Goal: Task Accomplishment & Management: Manage account settings

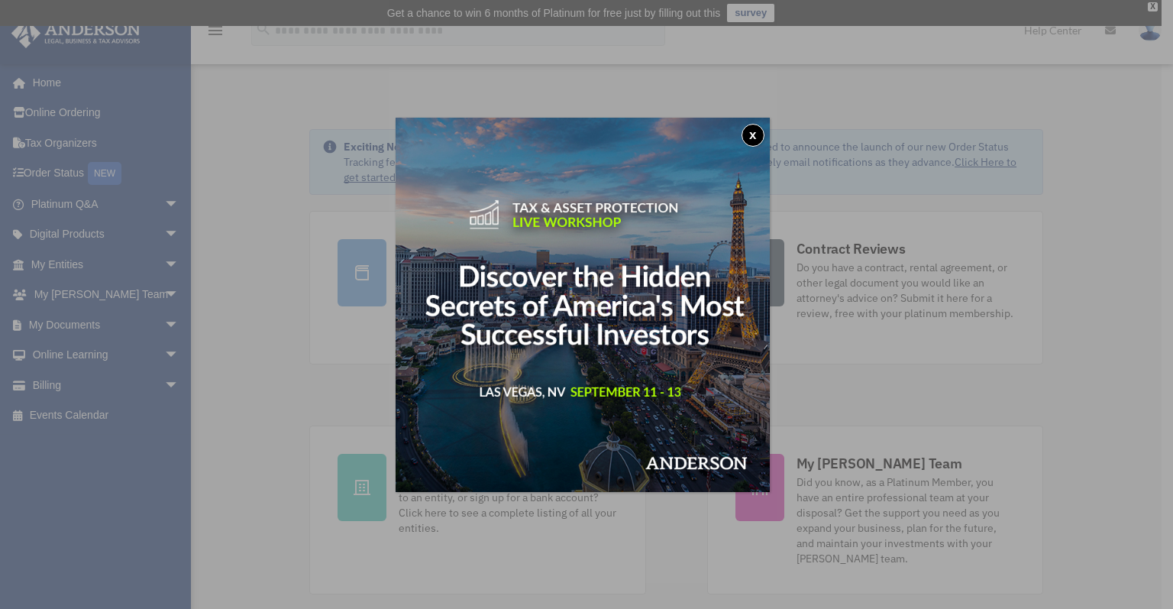
click at [567, 65] on div "x" at bounding box center [586, 304] width 1173 height 609
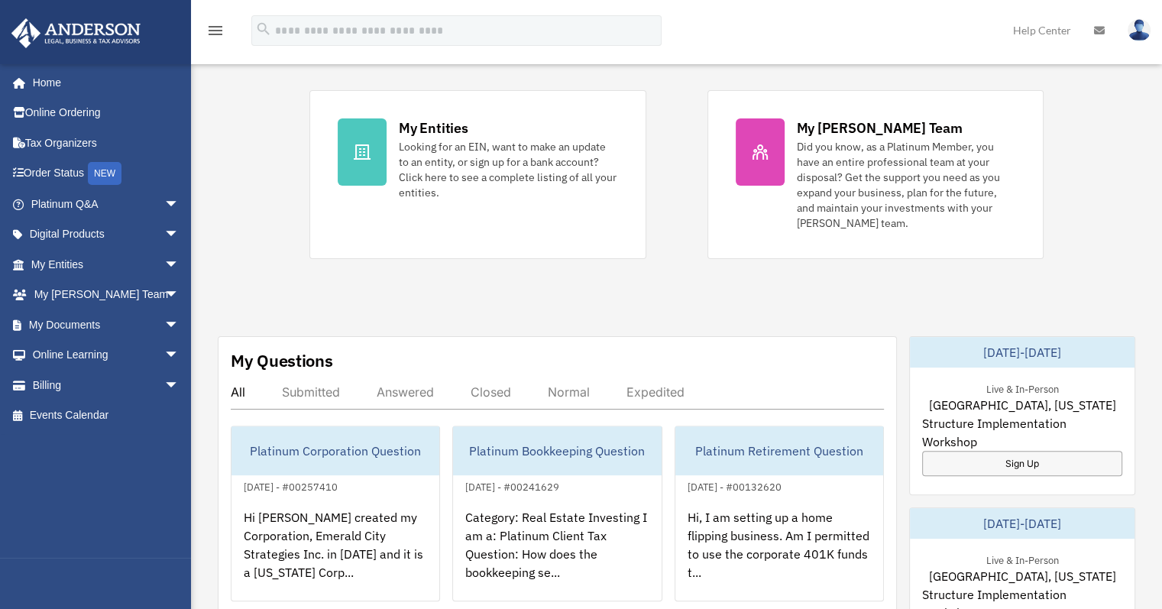
scroll to position [382, 0]
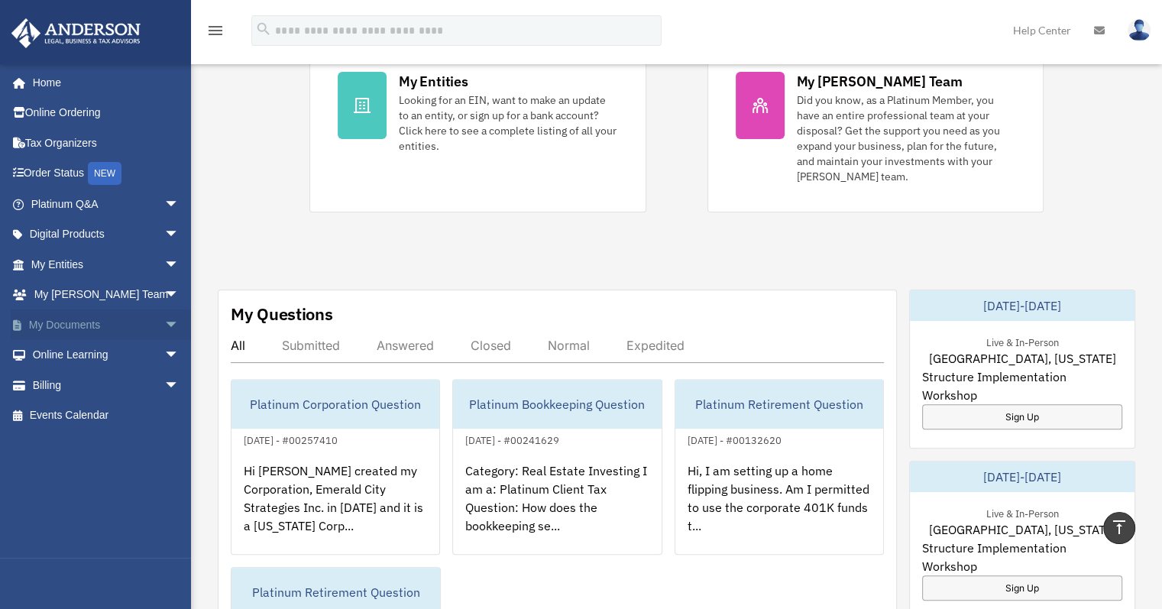
click at [118, 328] on link "My Documents arrow_drop_down" at bounding box center [107, 324] width 192 height 31
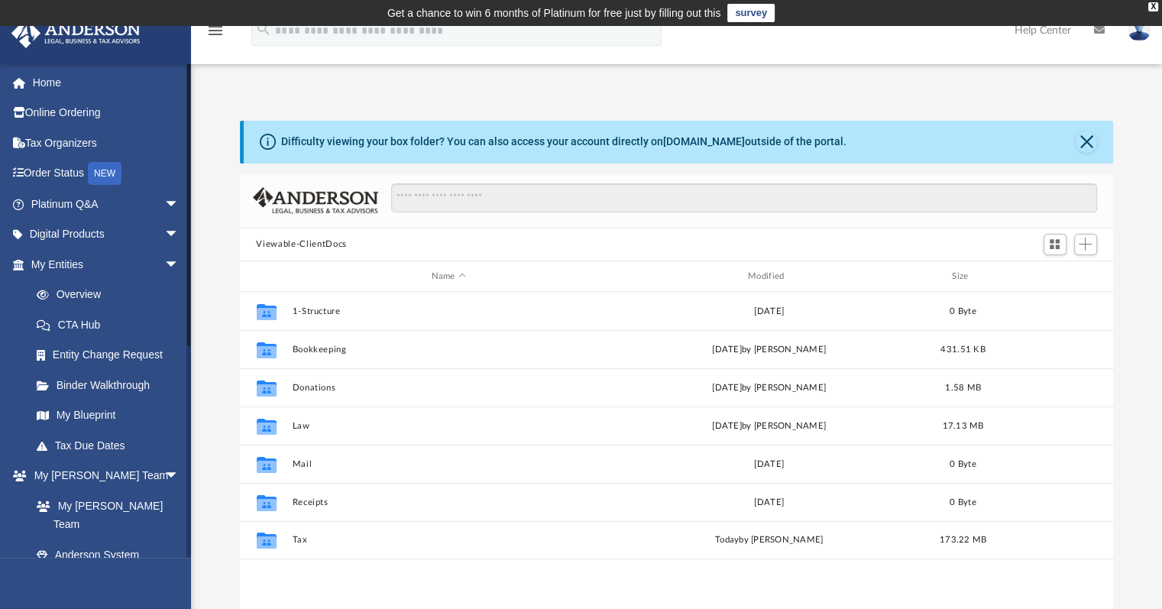
scroll to position [229, 0]
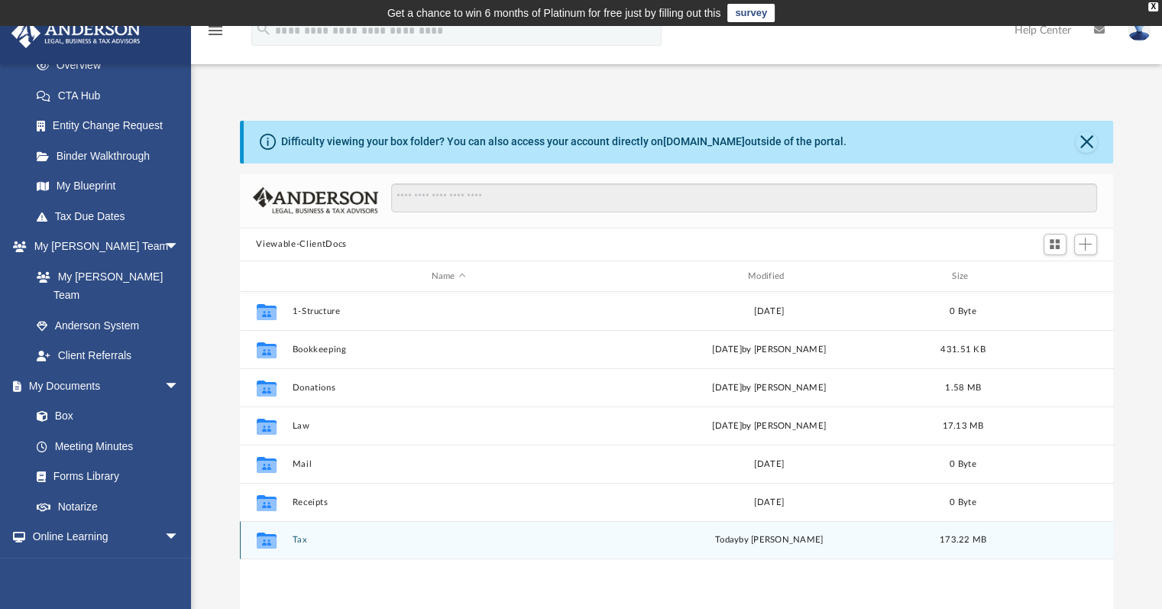
click at [517, 532] on div "Collaborated Folder Tax today by Jasmine Splunge 173.22 MB" at bounding box center [677, 540] width 874 height 38
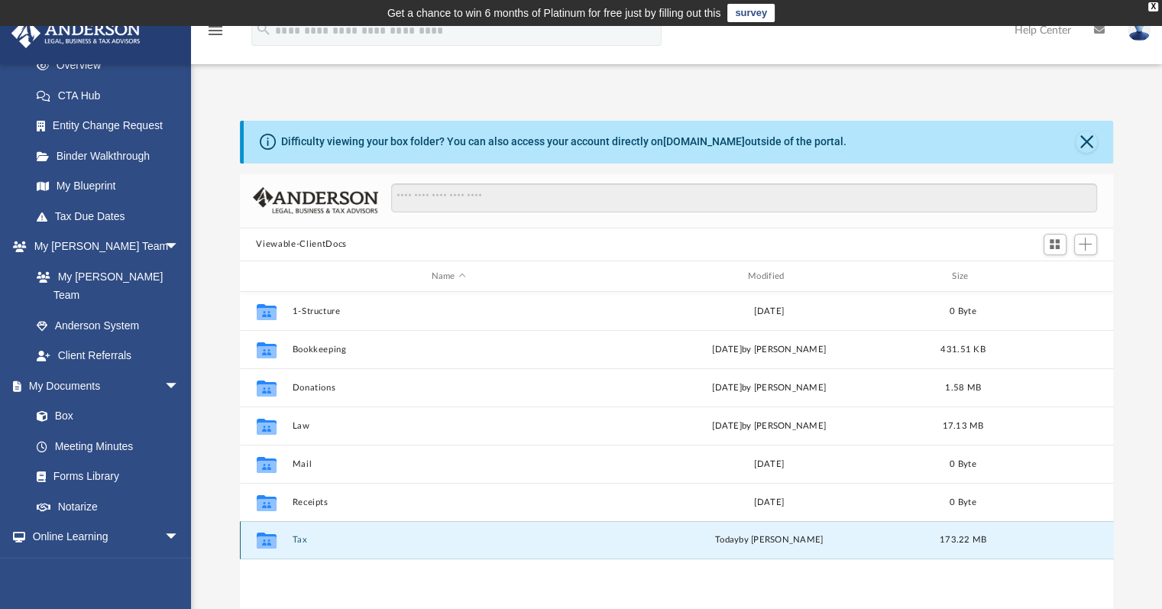
click at [295, 536] on button "Tax" at bounding box center [448, 541] width 313 height 10
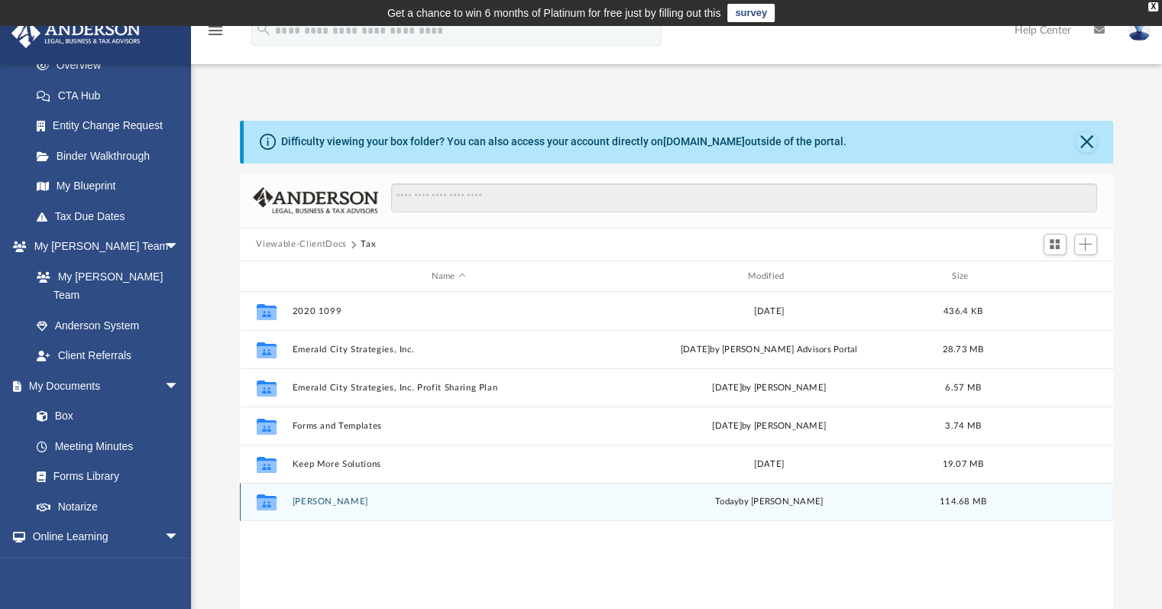
click at [738, 511] on div "Collaborated Folder Zagaria, Carol today by Jasmine Splunge 114.68 MB" at bounding box center [677, 502] width 874 height 38
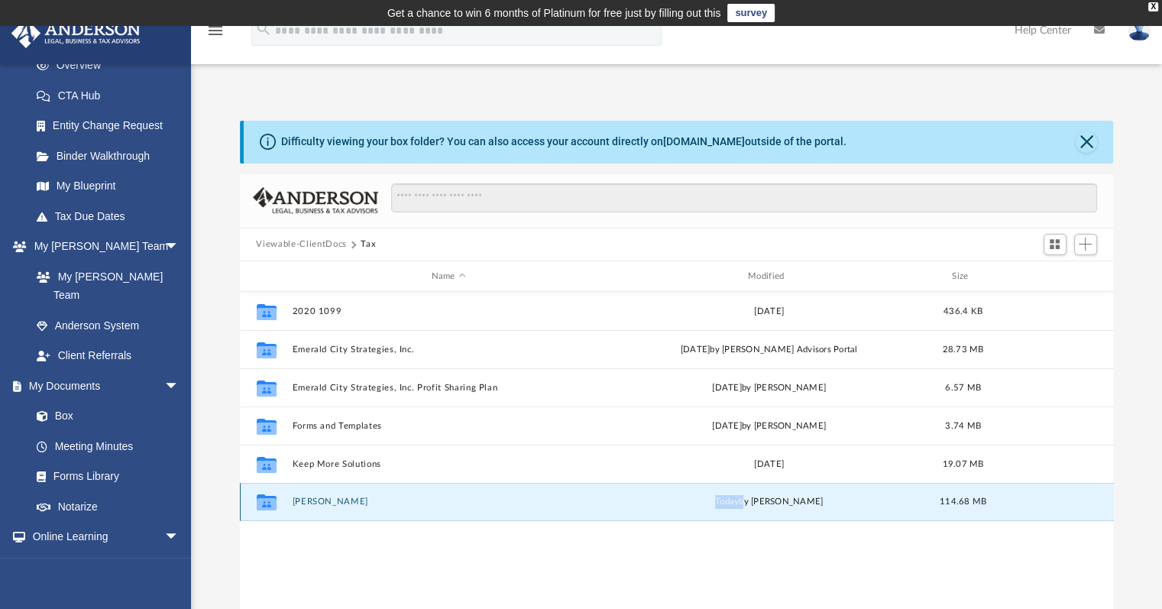
click at [738, 511] on div "Collaborated Folder Zagaria, Carol today by Jasmine Splunge 114.68 MB" at bounding box center [677, 502] width 874 height 38
click at [326, 495] on div "Collaborated Folder Zagaria, Carol today by Jasmine Splunge 114.68 MB" at bounding box center [677, 502] width 874 height 38
click at [321, 505] on button "Zagaria, Carol" at bounding box center [448, 502] width 313 height 10
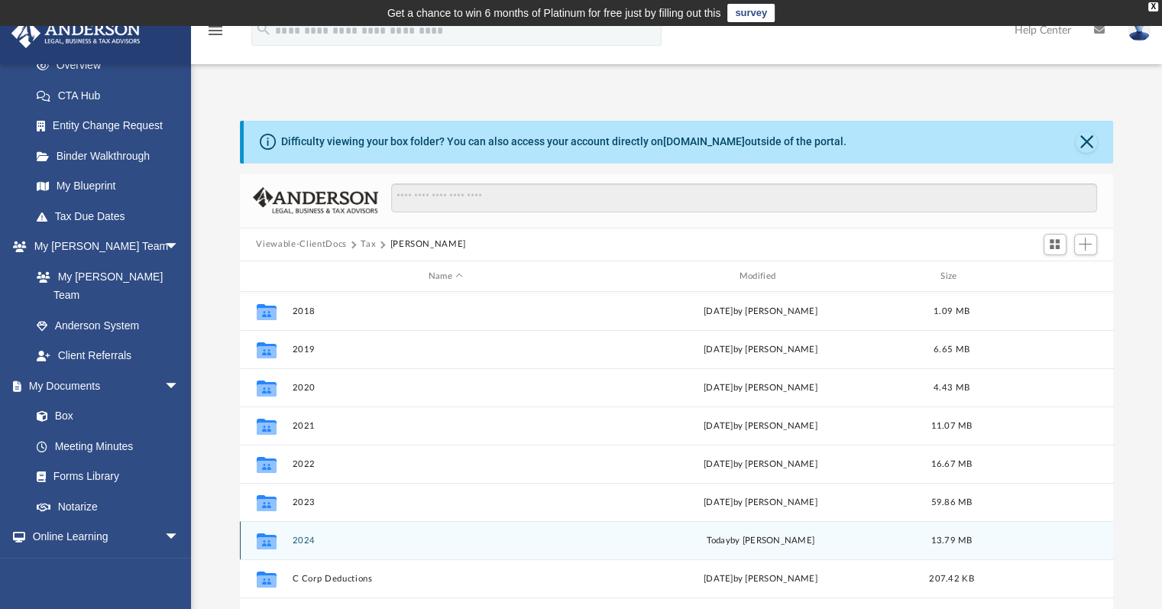
click at [304, 545] on button "2024" at bounding box center [446, 541] width 308 height 10
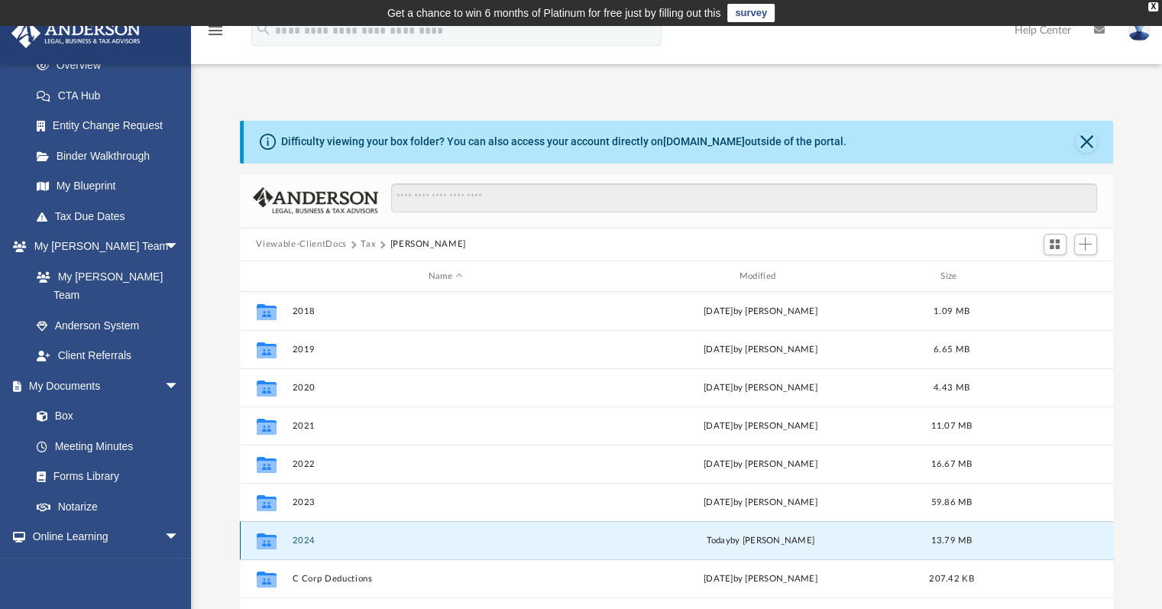
click at [304, 545] on button "2024" at bounding box center [446, 541] width 308 height 10
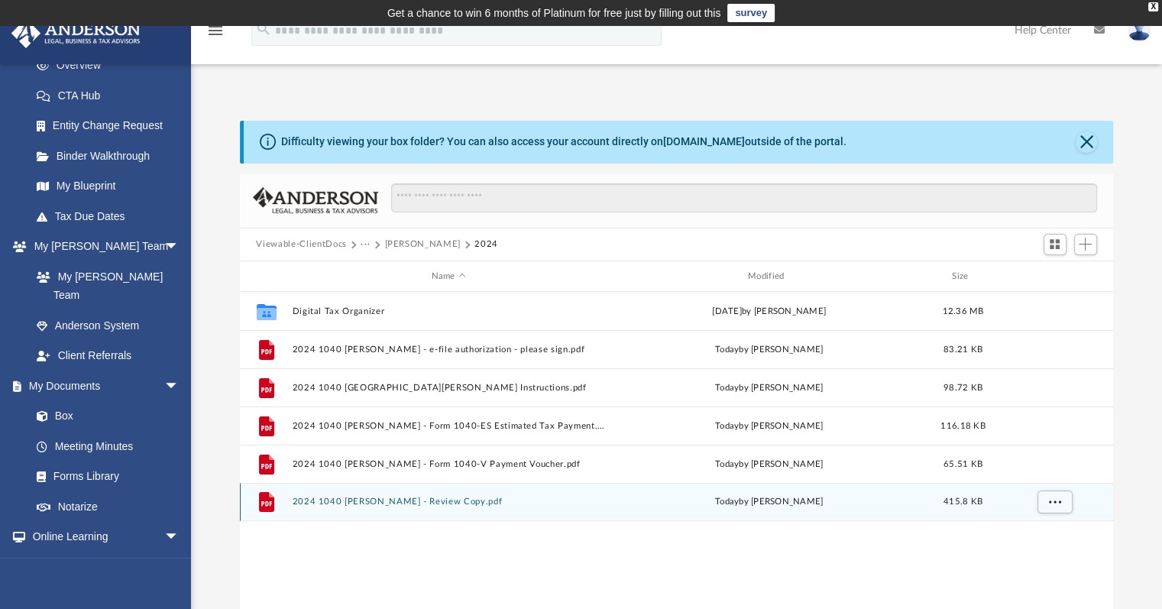
click at [394, 507] on div "File 2024 1040 Zagaria, Carol - Review Copy.pdf today by Jasmine Splunge 415.8 …" at bounding box center [677, 502] width 874 height 38
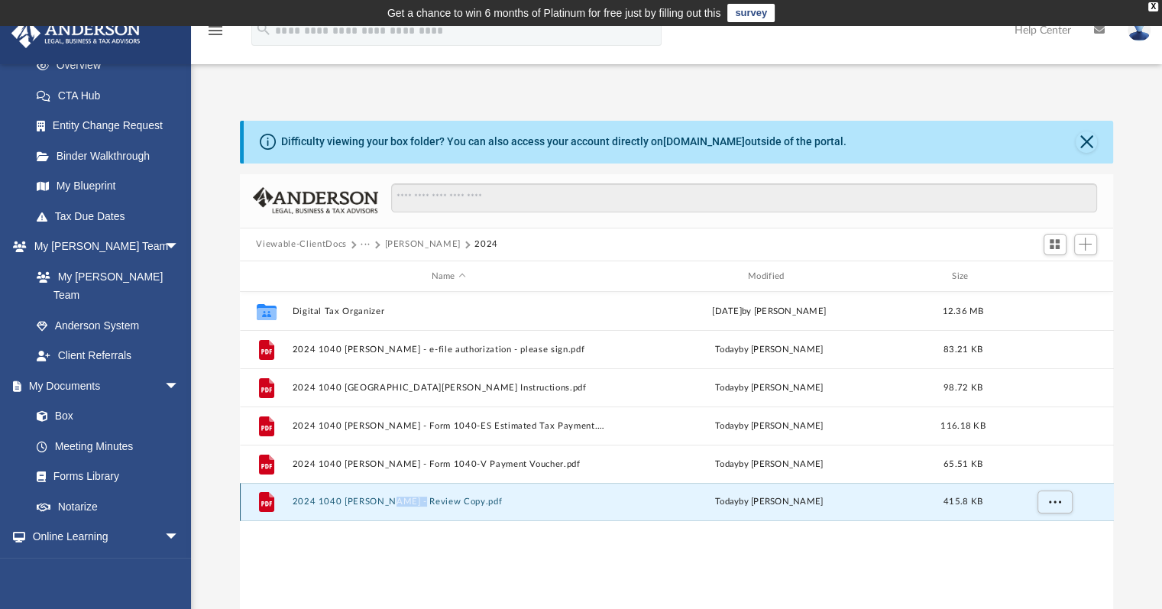
click at [394, 507] on div "File 2024 1040 Zagaria, Carol - Review Copy.pdf today by Jasmine Splunge 415.8 …" at bounding box center [677, 502] width 874 height 38
click at [262, 501] on icon "grid" at bounding box center [266, 503] width 11 height 5
click at [923, 505] on div "today by Jasmine Splunge" at bounding box center [768, 503] width 313 height 14
click at [429, 500] on button "2024 1040 Zagaria, Carol - Review Copy.pdf" at bounding box center [448, 502] width 313 height 10
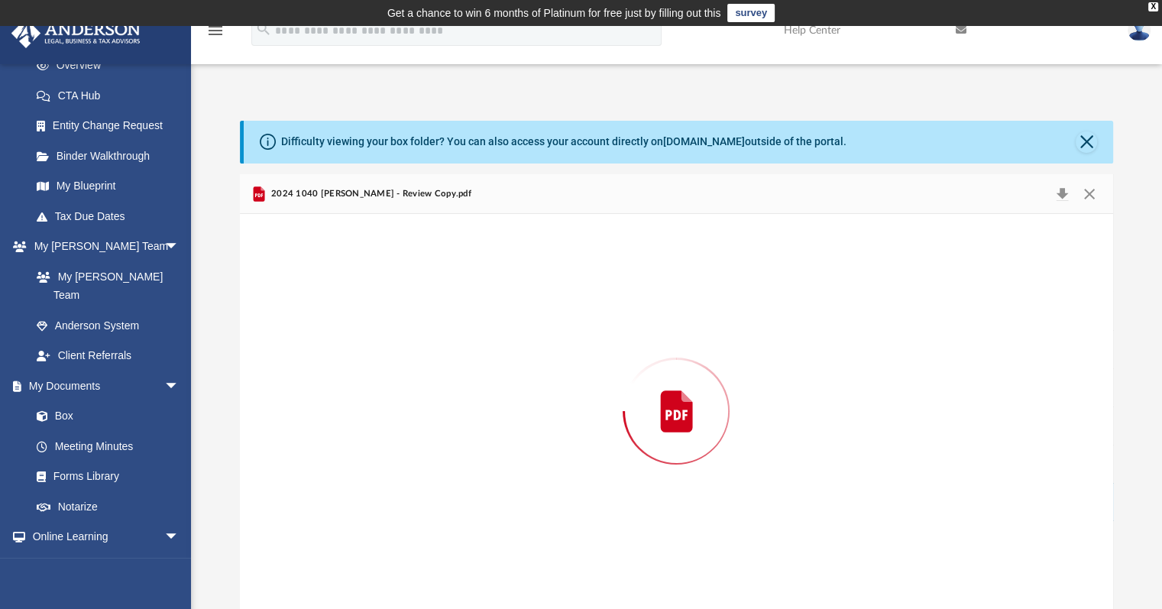
click at [429, 500] on div "Preview" at bounding box center [677, 411] width 874 height 394
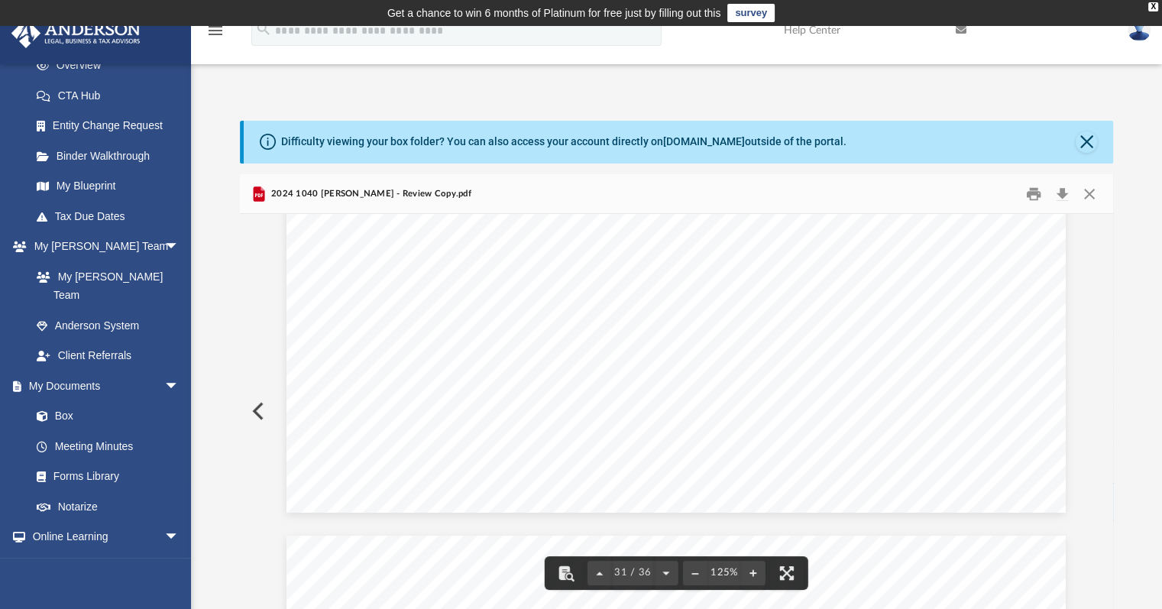
scroll to position [31169, 0]
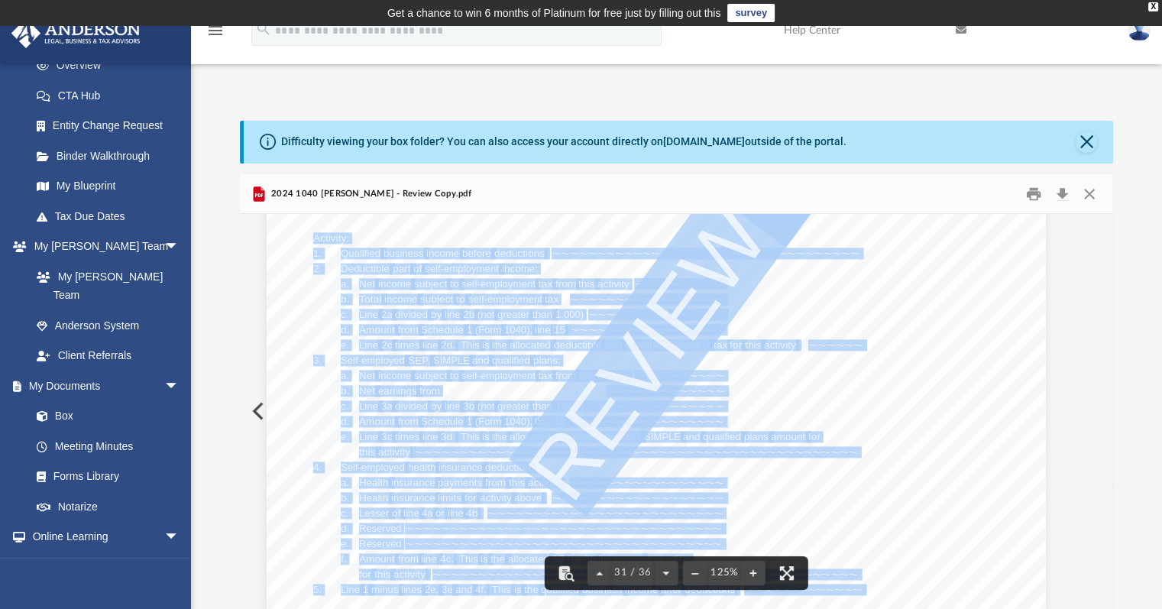
drag, startPoint x: 1108, startPoint y: 523, endPoint x: 1096, endPoint y: 222, distance: 301.2
click at [1096, 222] on body "X Get a chance to win 6 months of Platinum for free just by filling out this su…" at bounding box center [581, 464] width 1162 height 928
click at [873, 318] on div "414841 04-01-24 Activity: 1. 2. 3. 4. 5. Qualified business income before deduc…" at bounding box center [654, 271] width 779 height 1008
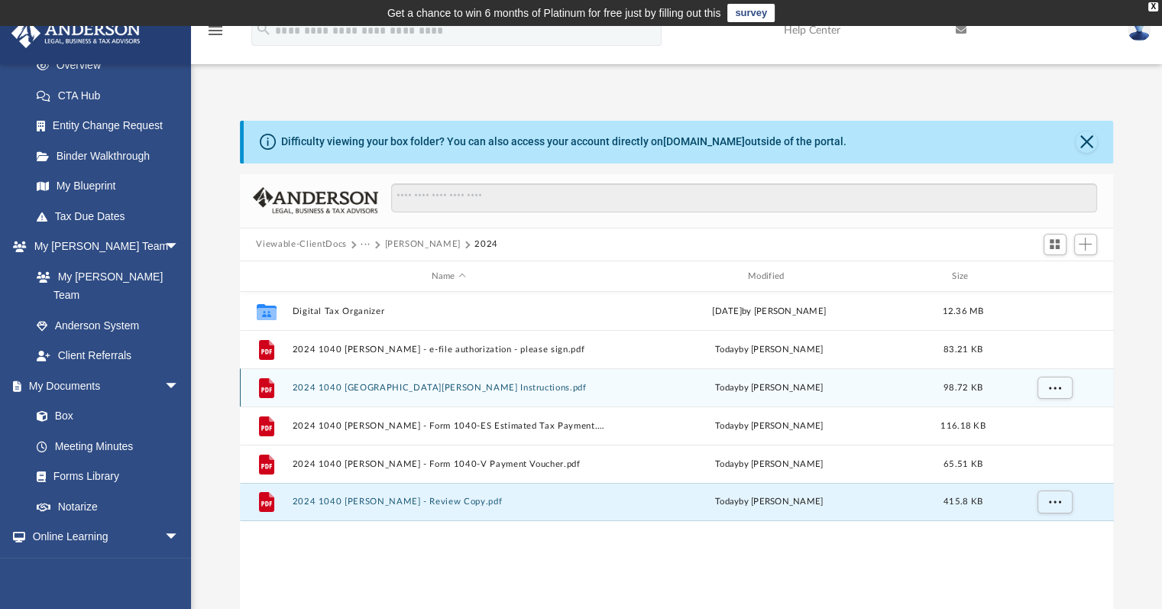
click at [448, 382] on div "File 2024 1040 Zagaria, Carol - Filing Instructions.pdf today by Jasmine Splung…" at bounding box center [677, 387] width 874 height 38
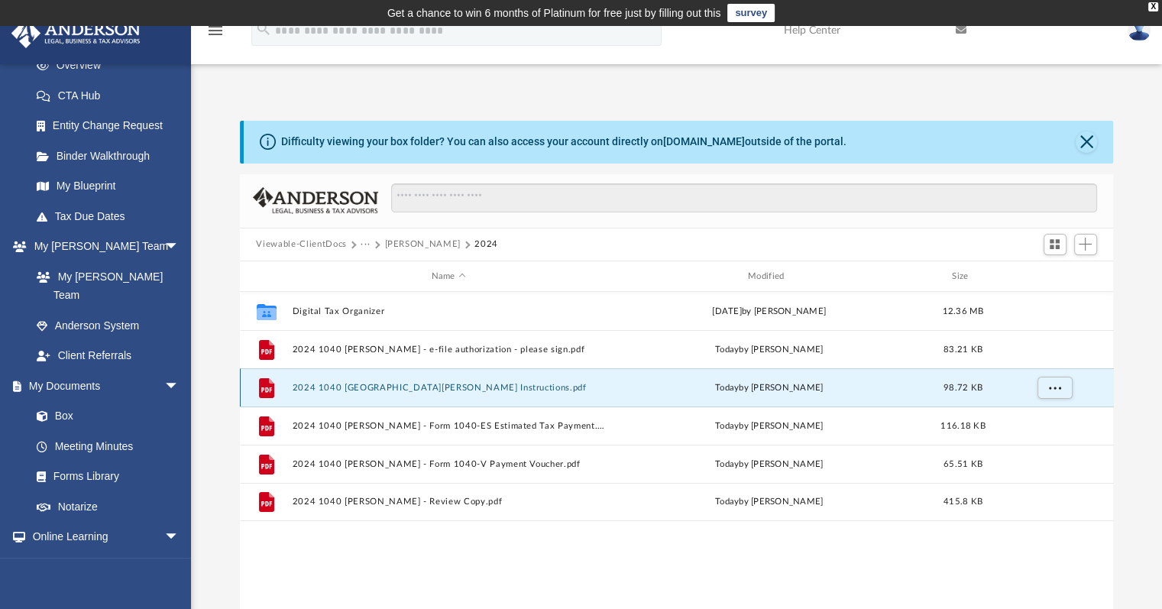
click at [448, 382] on div "File 2024 1040 Zagaria, Carol - Filing Instructions.pdf today by Jasmine Splung…" at bounding box center [677, 387] width 874 height 38
click at [313, 387] on button "2024 1040 Zagaria, Carol - Filing Instructions.pdf" at bounding box center [448, 388] width 313 height 10
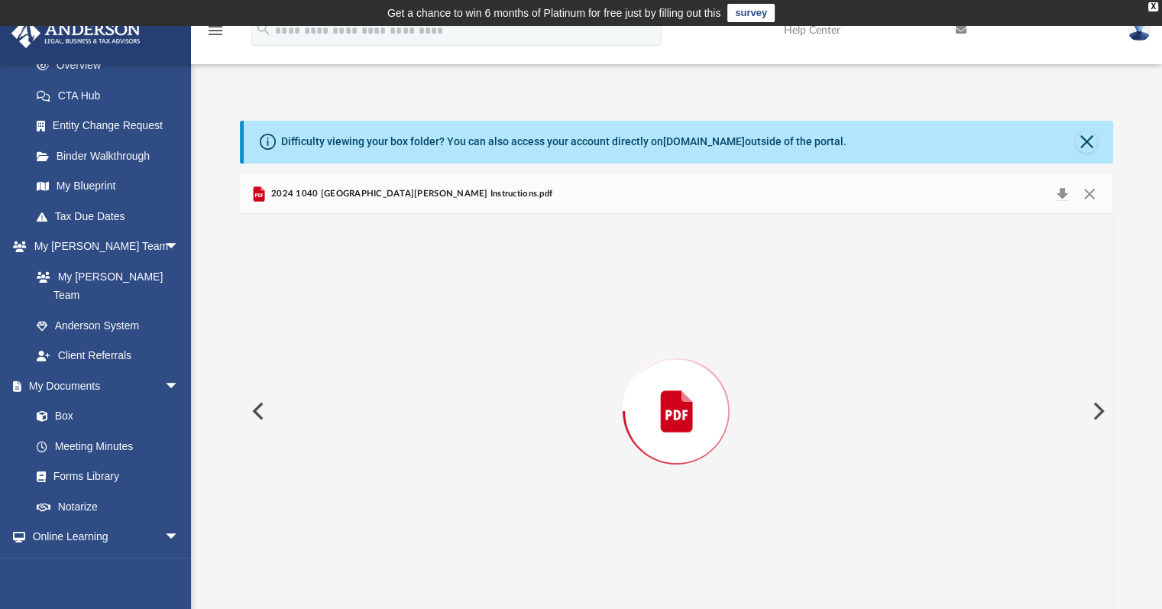
click at [312, 387] on div "Preview" at bounding box center [677, 411] width 874 height 394
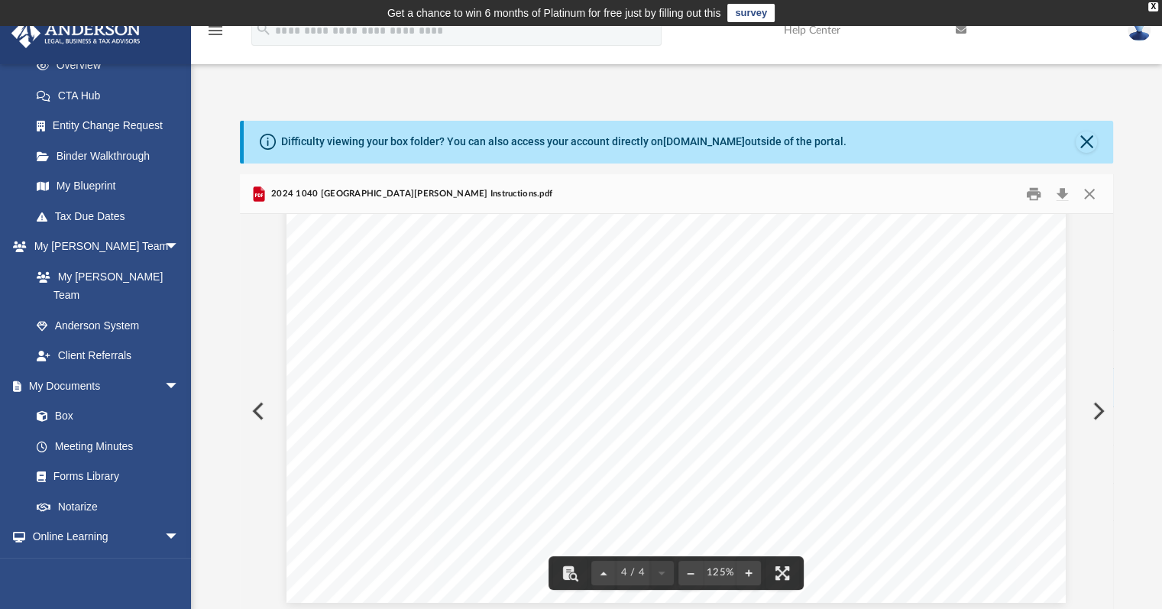
scroll to position [3730, 0]
click at [1092, 192] on button "Close" at bounding box center [1090, 194] width 28 height 24
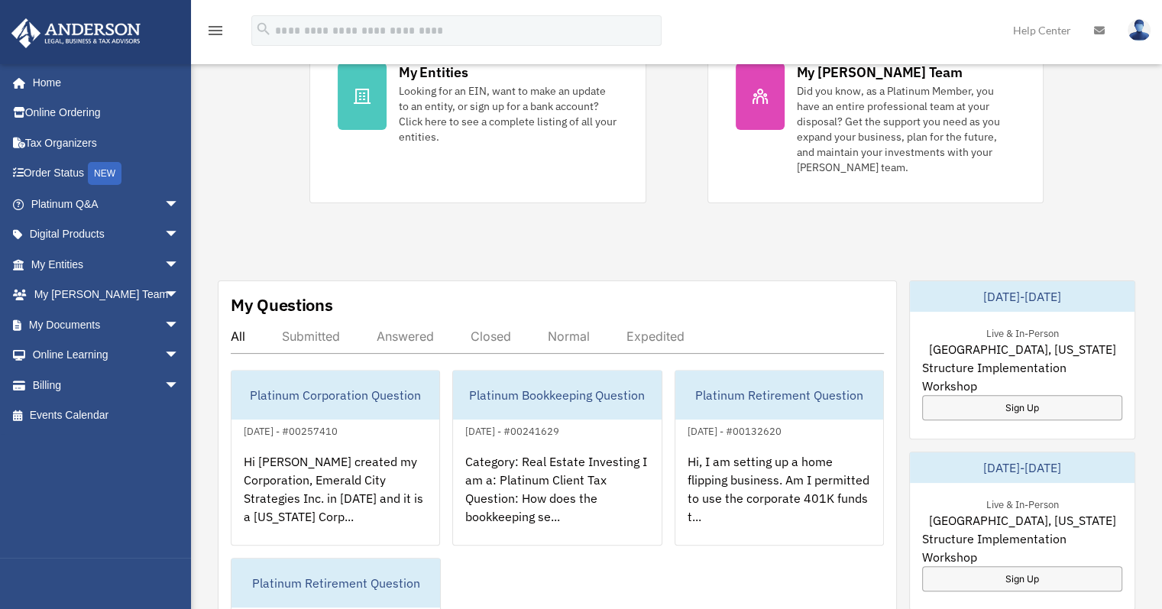
scroll to position [382, 0]
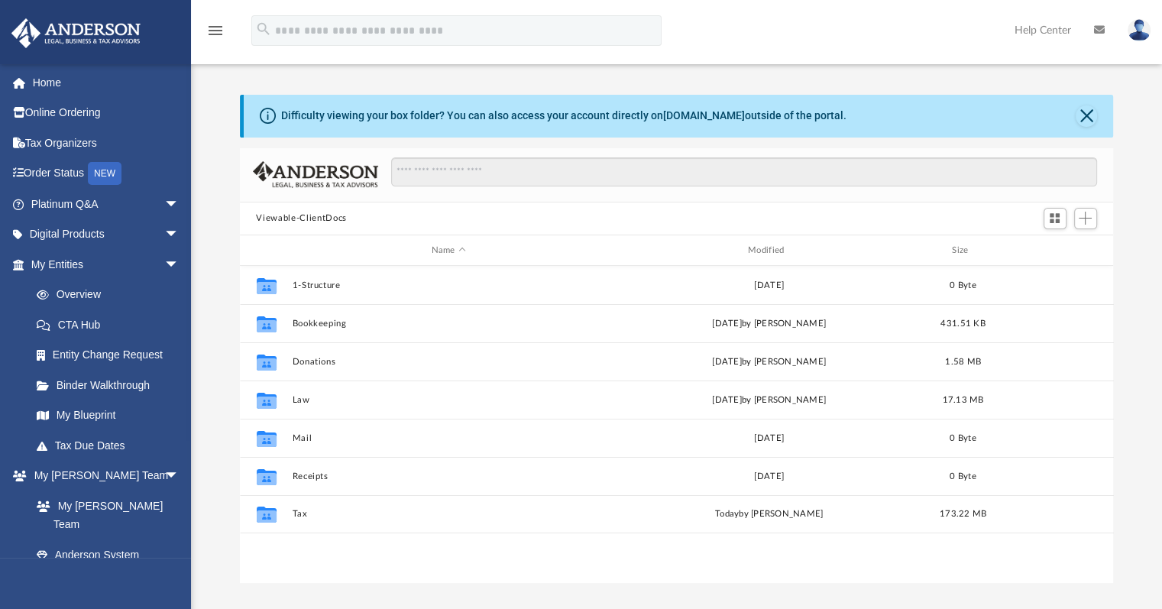
scroll to position [335, 862]
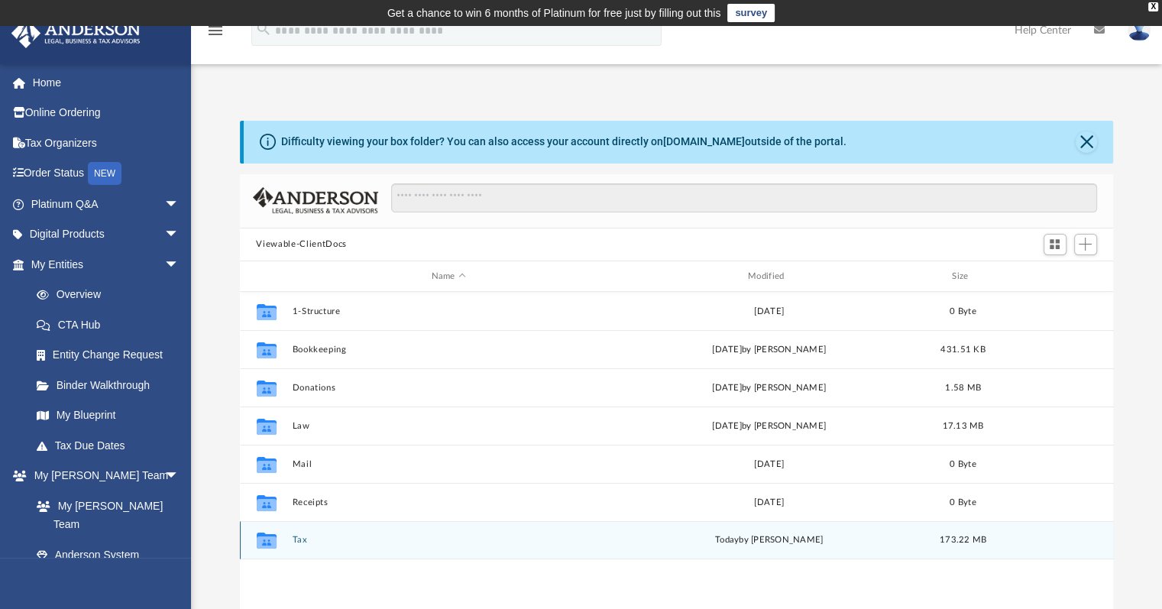
click at [301, 546] on div "Collaborated Folder Tax today by Jasmine Splunge 173.22 MB" at bounding box center [677, 540] width 874 height 38
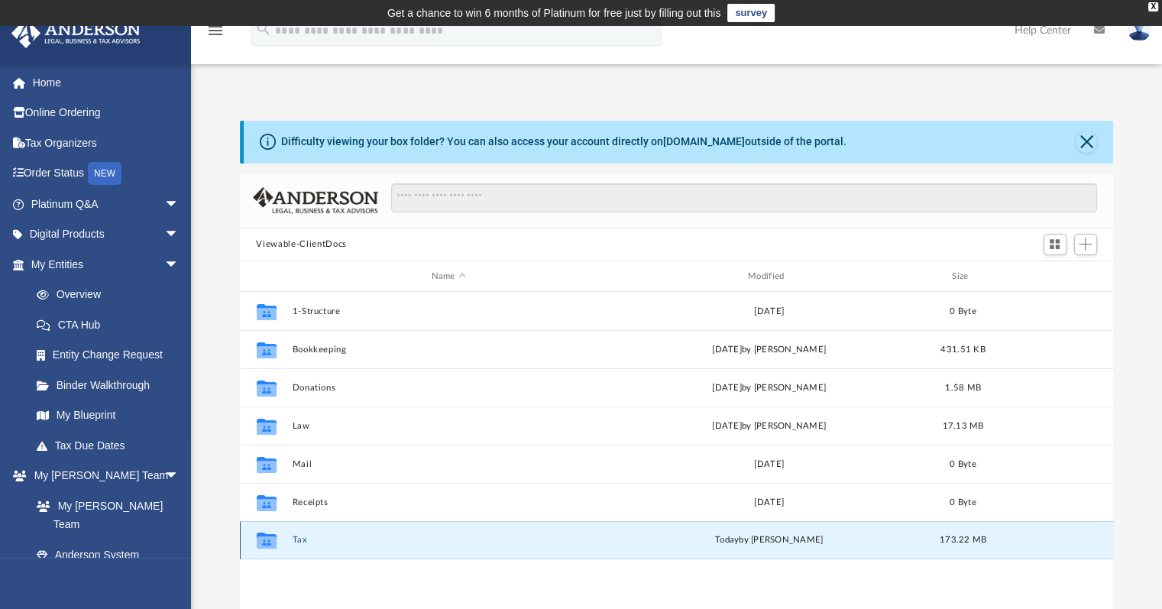
click at [272, 543] on icon "grid" at bounding box center [266, 542] width 20 height 12
click at [299, 539] on button "Tax" at bounding box center [448, 541] width 313 height 10
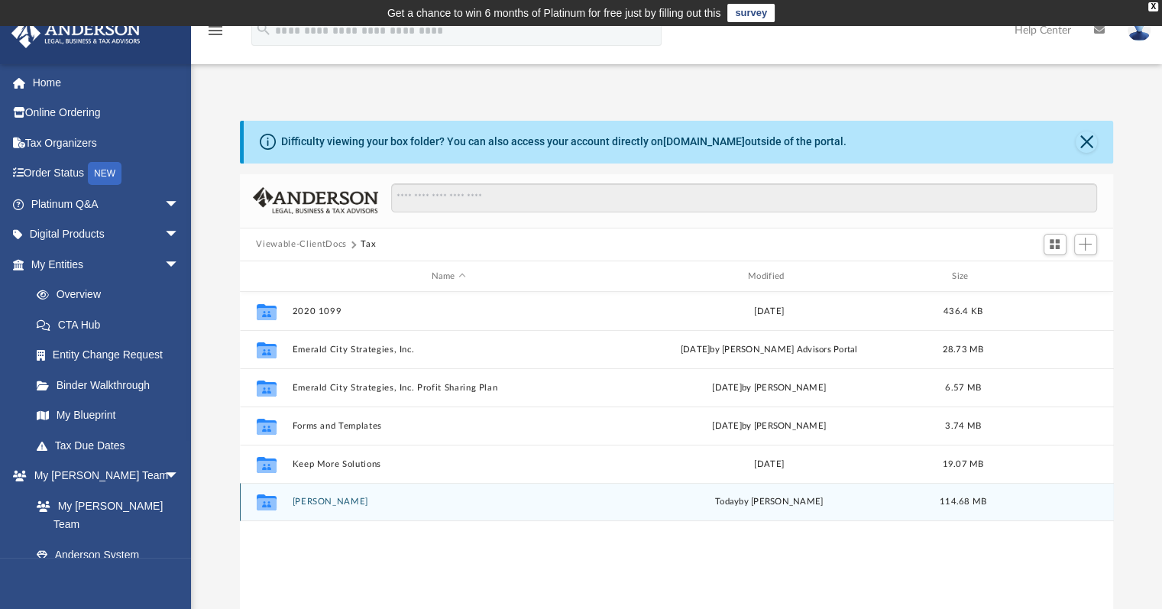
click at [274, 505] on icon "grid" at bounding box center [266, 504] width 20 height 12
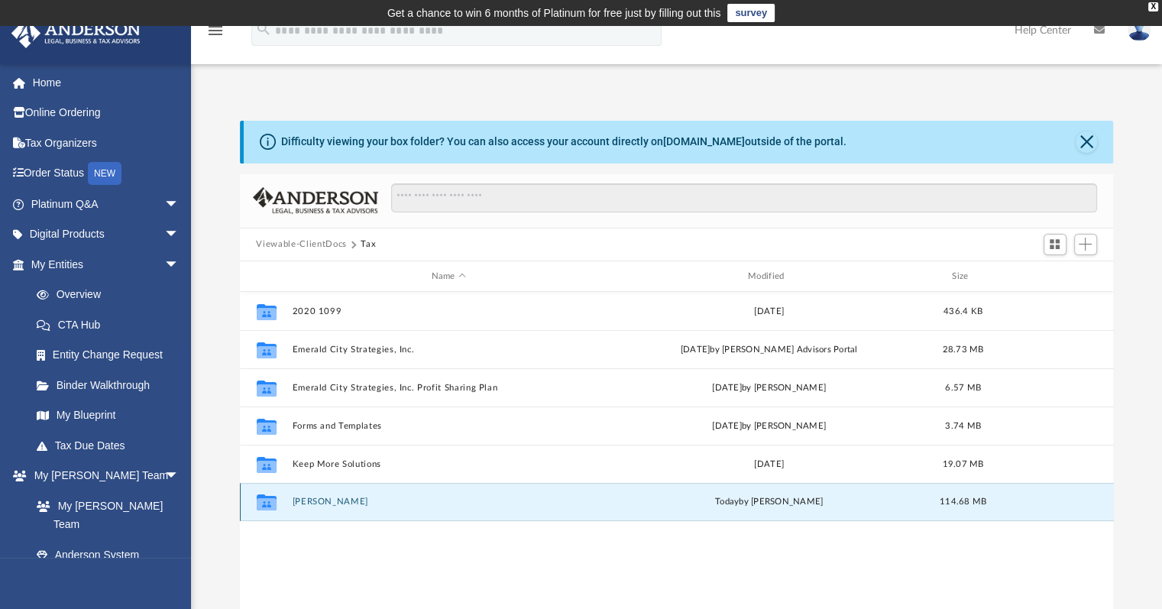
click at [299, 506] on button "Zagaria, Carol" at bounding box center [448, 502] width 313 height 10
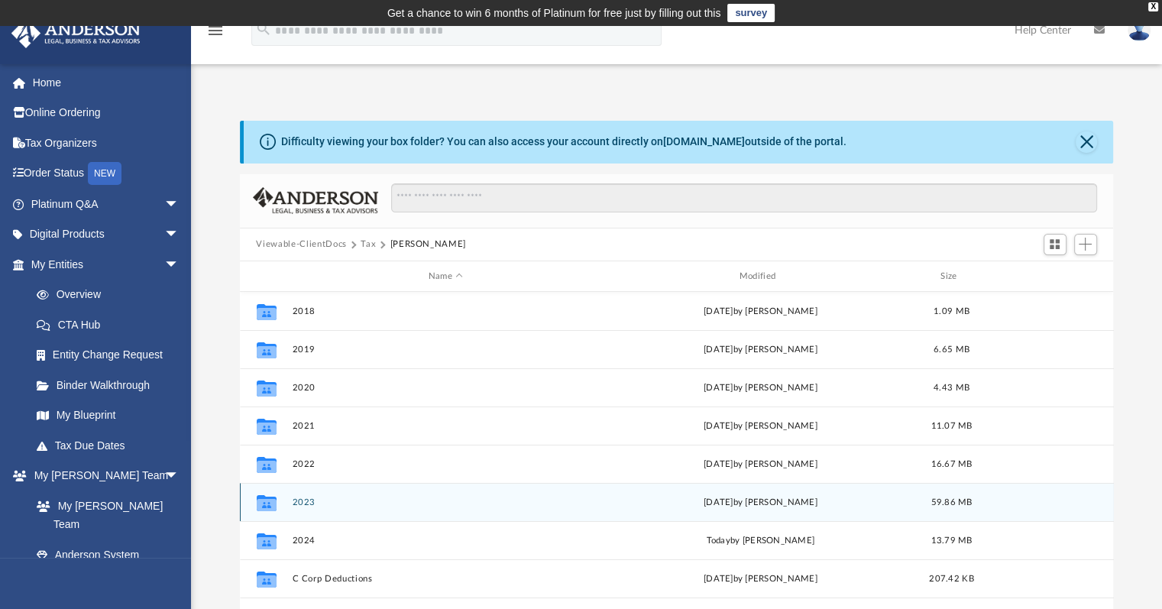
click at [304, 501] on button "2023" at bounding box center [446, 502] width 308 height 10
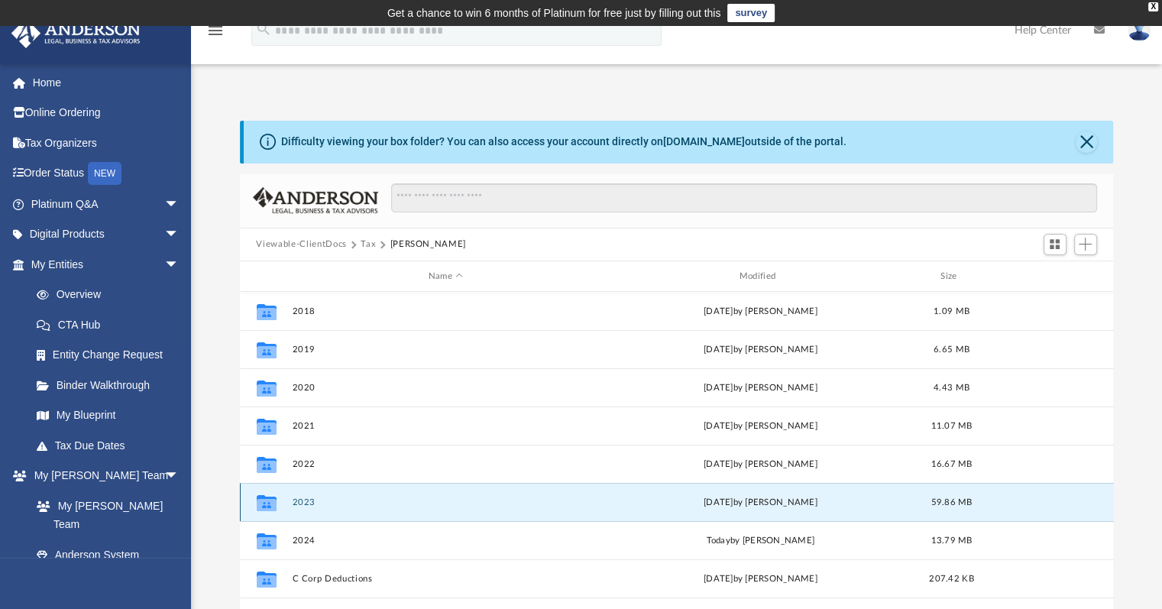
click at [304, 501] on button "2023" at bounding box center [446, 502] width 308 height 10
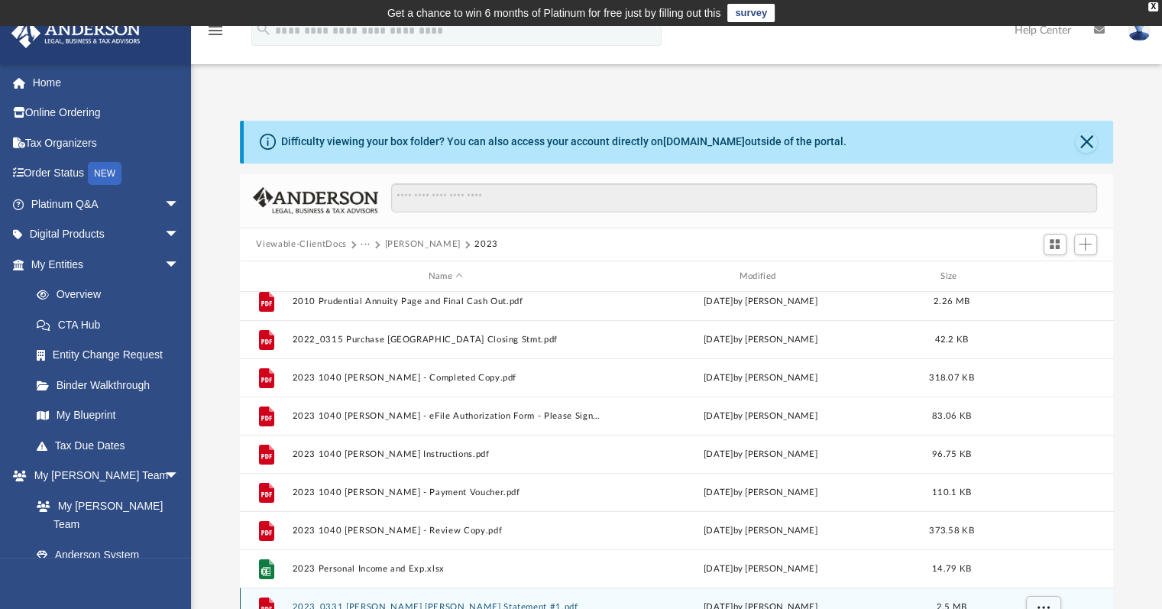
scroll to position [0, 0]
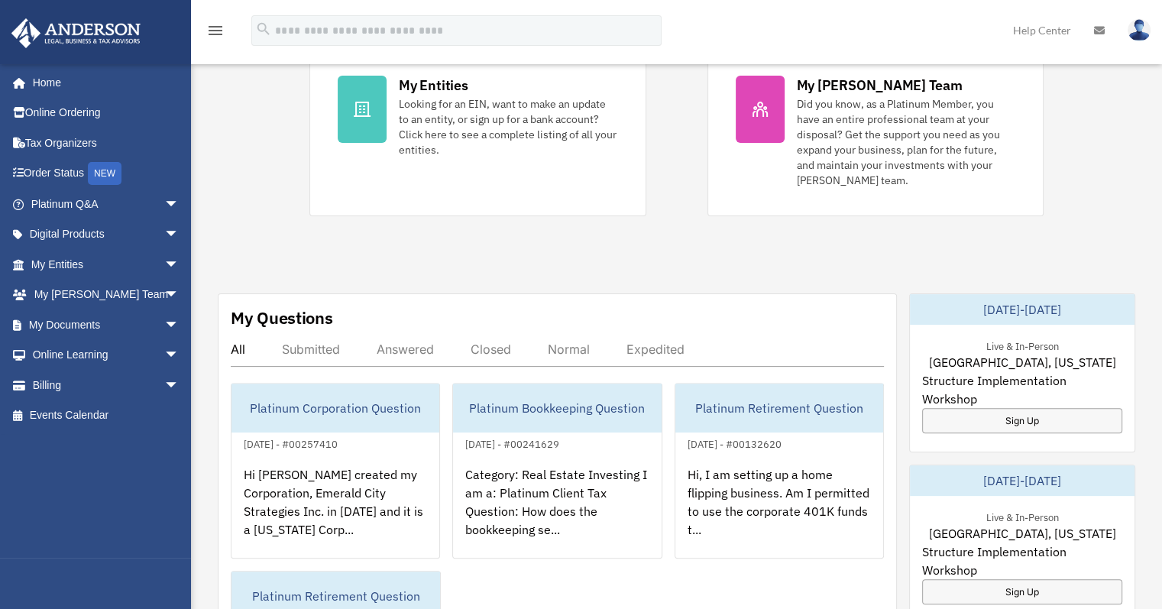
scroll to position [382, 0]
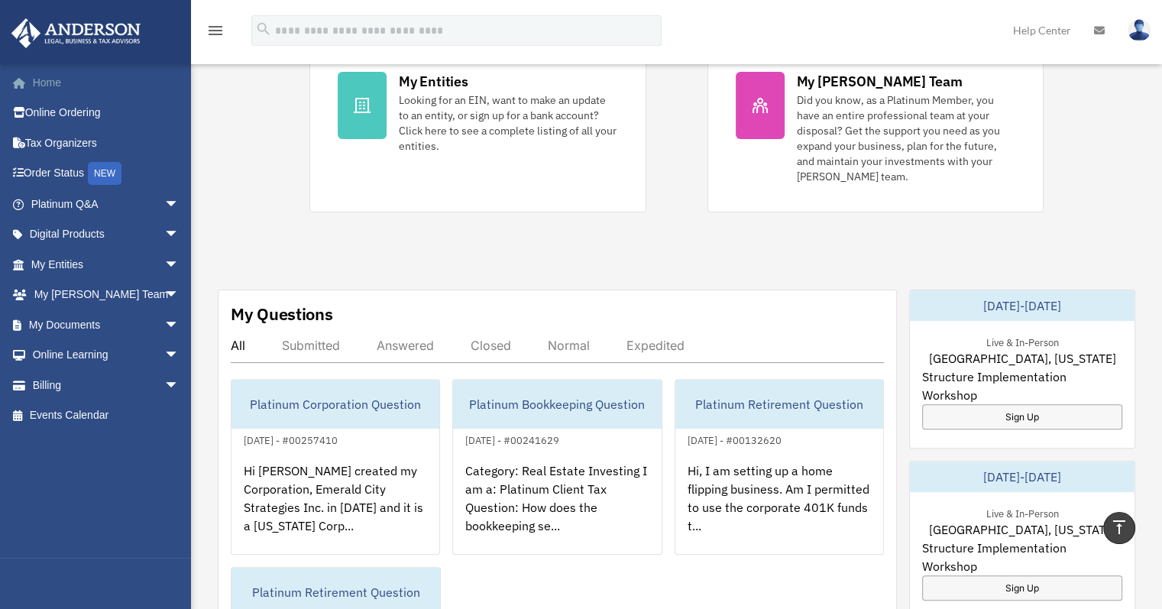
click at [37, 79] on link "Home" at bounding box center [107, 82] width 192 height 31
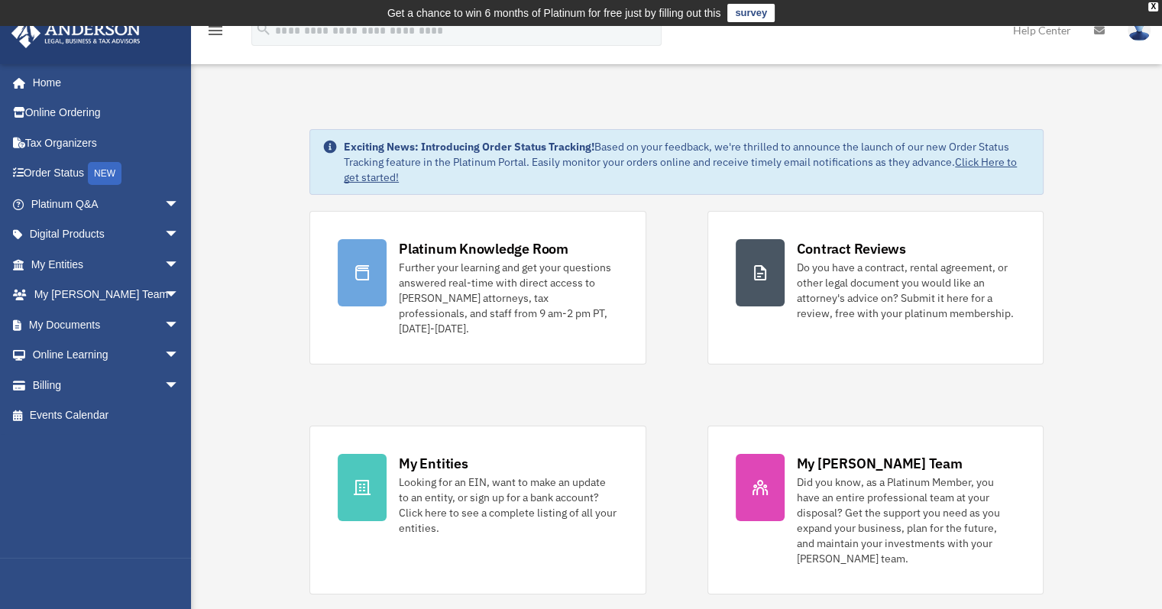
click at [1144, 38] on img at bounding box center [1139, 30] width 23 height 22
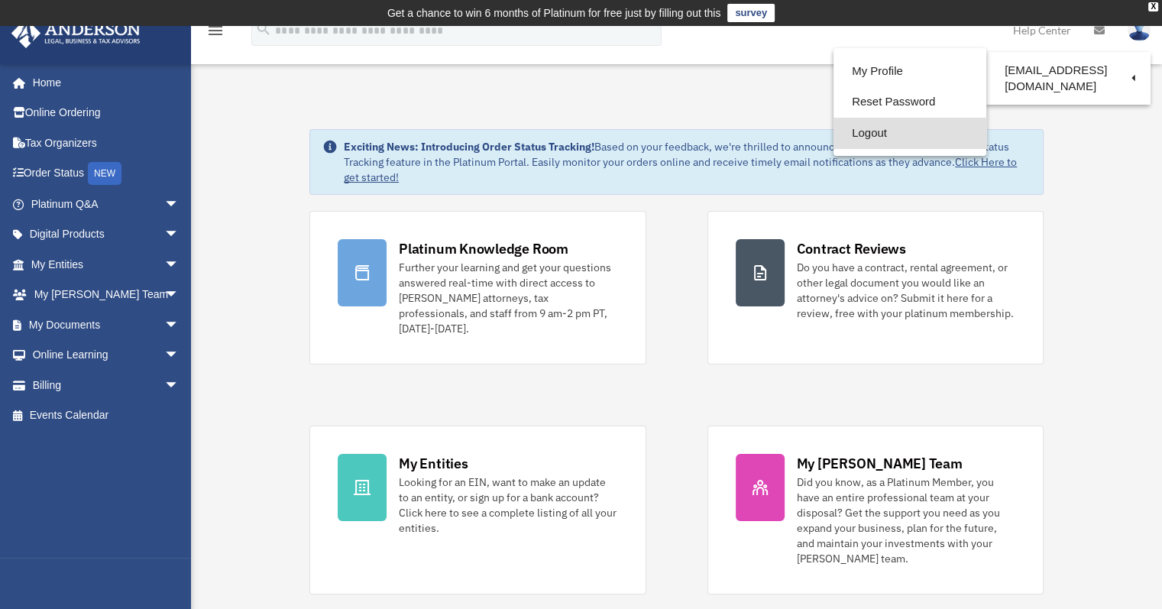
click at [833, 130] on link "Logout" at bounding box center [909, 133] width 153 height 31
